Goal: Task Accomplishment & Management: Complete application form

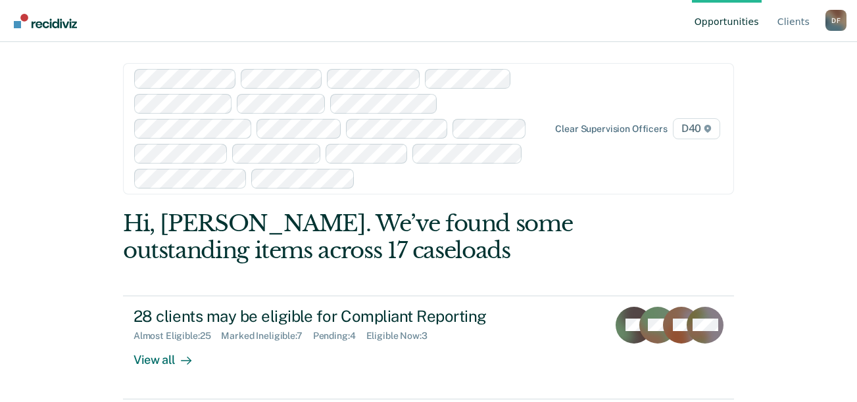
click at [382, 178] on div at bounding box center [452, 178] width 184 height 15
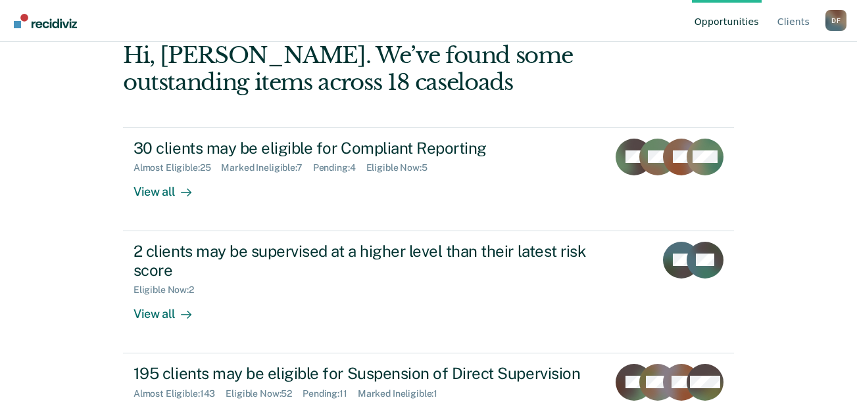
scroll to position [195, 0]
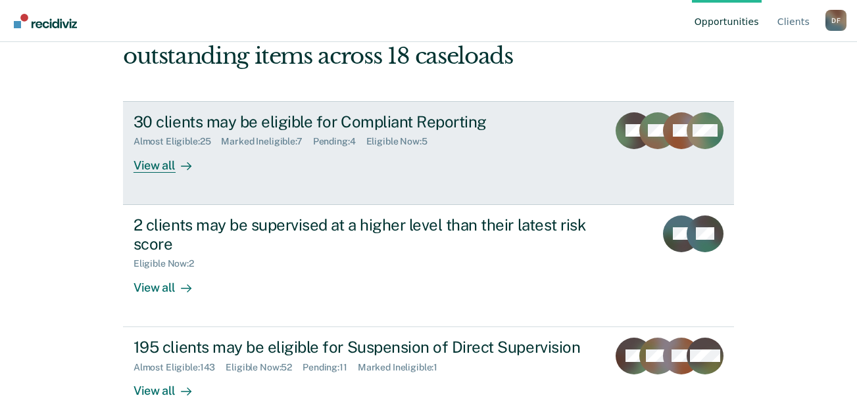
click at [153, 168] on div "View all" at bounding box center [170, 160] width 74 height 26
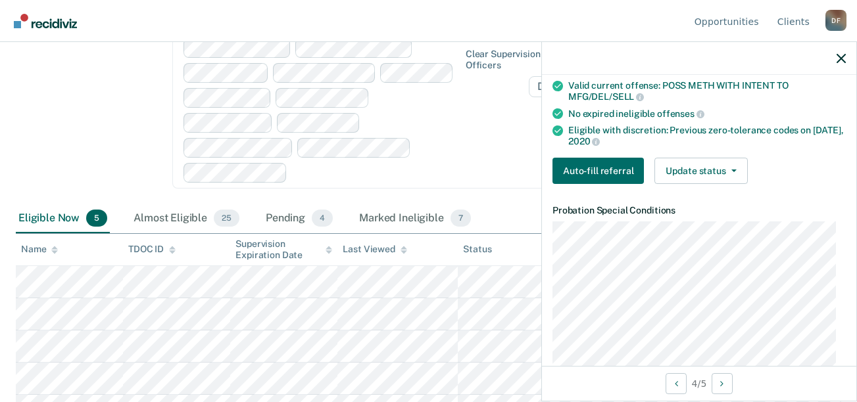
scroll to position [271, 0]
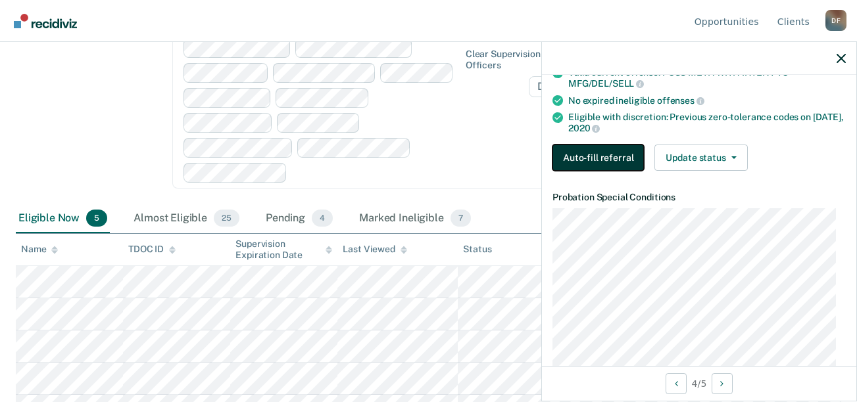
click at [596, 151] on button "Auto-fill referral" at bounding box center [597, 158] width 91 height 26
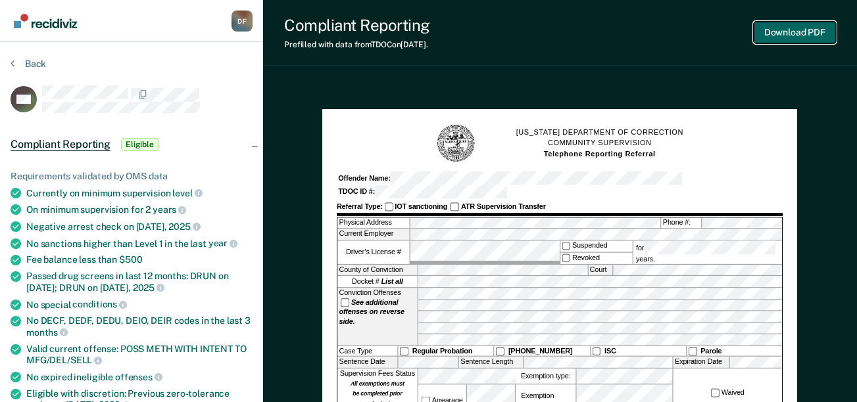
click at [793, 29] on button "Download PDF" at bounding box center [794, 33] width 82 height 22
